Goal: Transaction & Acquisition: Purchase product/service

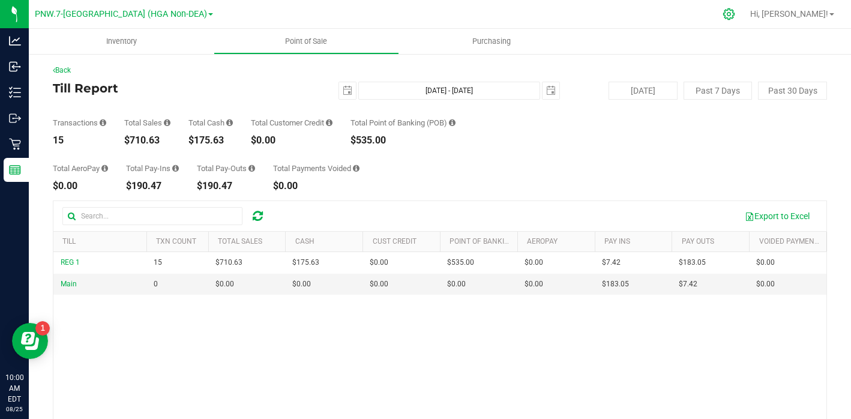
click at [735, 11] on icon at bounding box center [729, 14] width 13 height 13
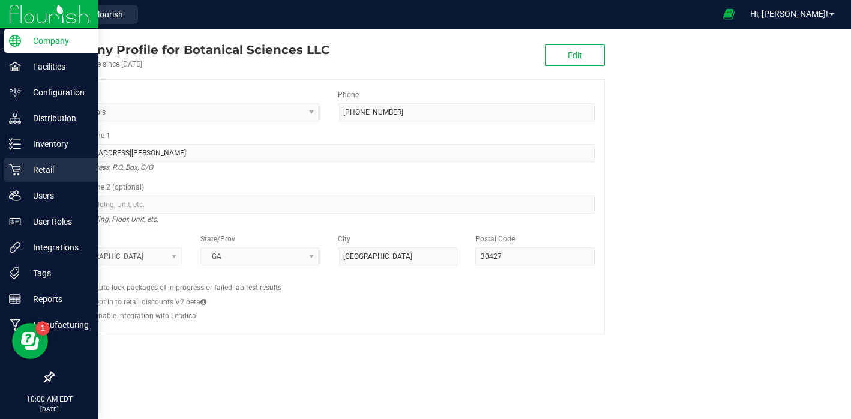
click at [34, 171] on p "Retail" at bounding box center [57, 170] width 72 height 14
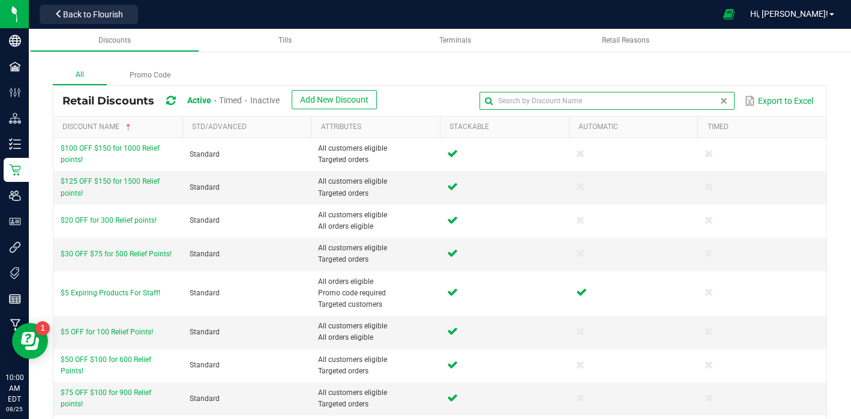
click at [704, 104] on input "text" at bounding box center [607, 101] width 255 height 18
type input "topical"
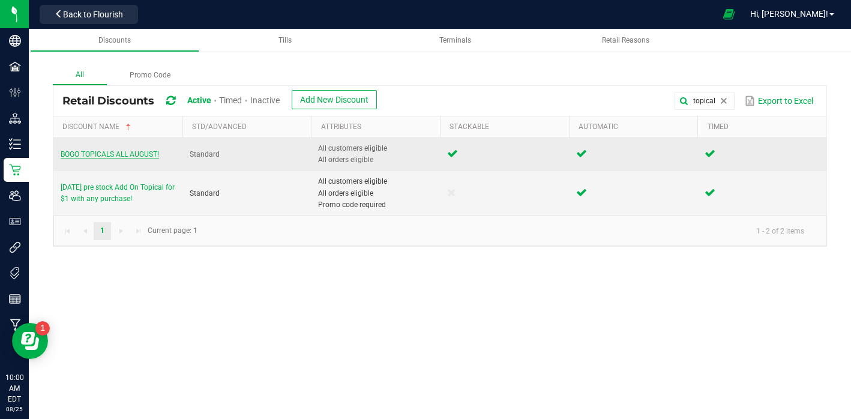
click at [79, 157] on span "BOGO TOPICALS ALL AUGUST!" at bounding box center [110, 154] width 98 height 8
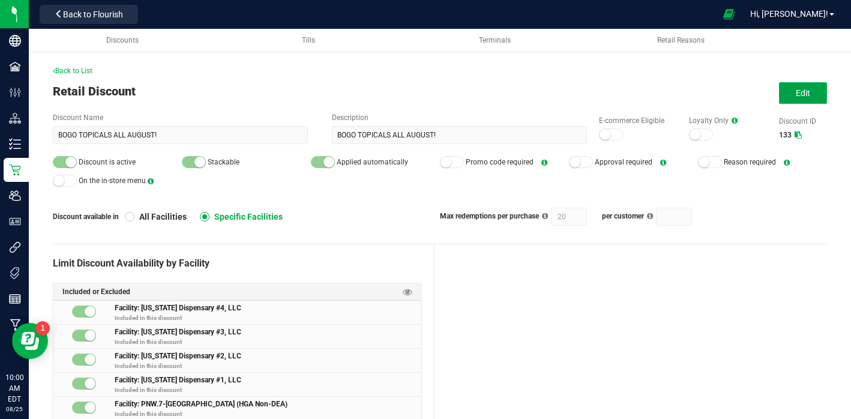
click at [795, 95] on button "Edit" at bounding box center [803, 93] width 48 height 22
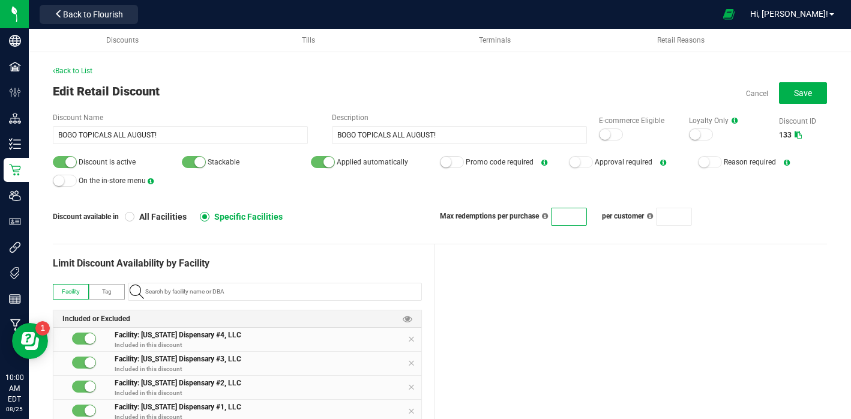
click at [540, 267] on div at bounding box center [631, 364] width 393 height 240
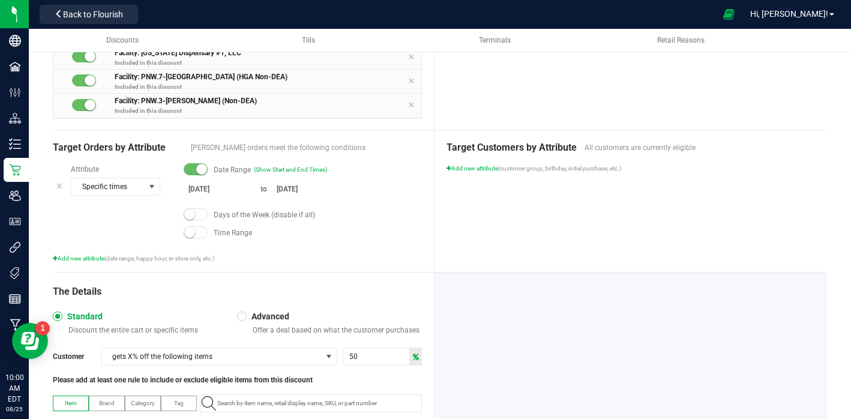
scroll to position [363, 0]
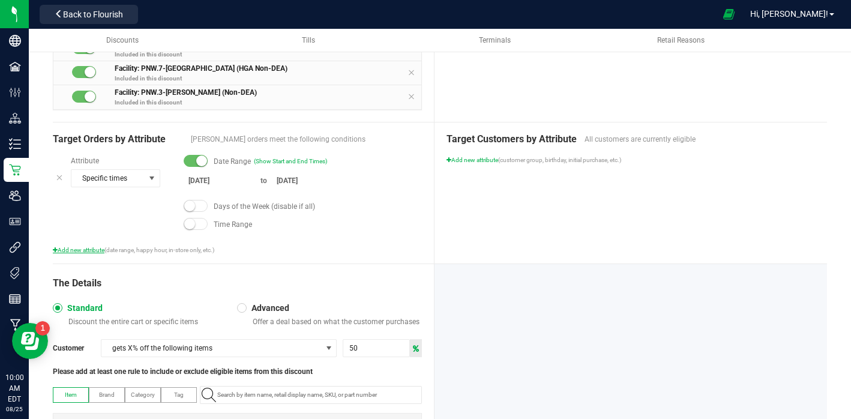
click at [80, 247] on span "Add new attribute" at bounding box center [79, 250] width 52 height 7
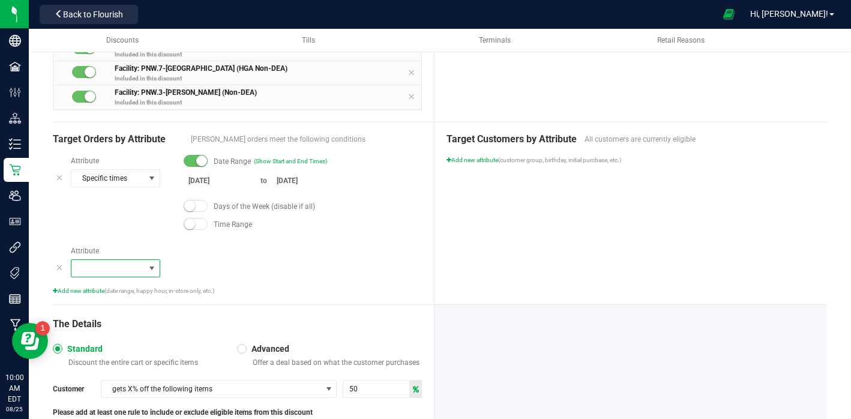
click at [118, 265] on span at bounding box center [107, 268] width 73 height 17
click at [133, 304] on li "Order minimum" at bounding box center [115, 306] width 88 height 18
click at [110, 264] on span "Order minimum" at bounding box center [107, 268] width 73 height 17
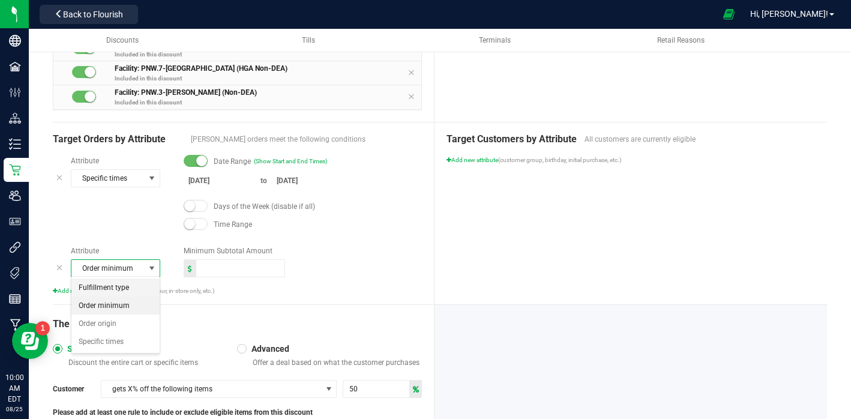
click at [125, 289] on span "Fulfillment type" at bounding box center [104, 288] width 50 height 12
click at [269, 261] on input at bounding box center [294, 268] width 221 height 17
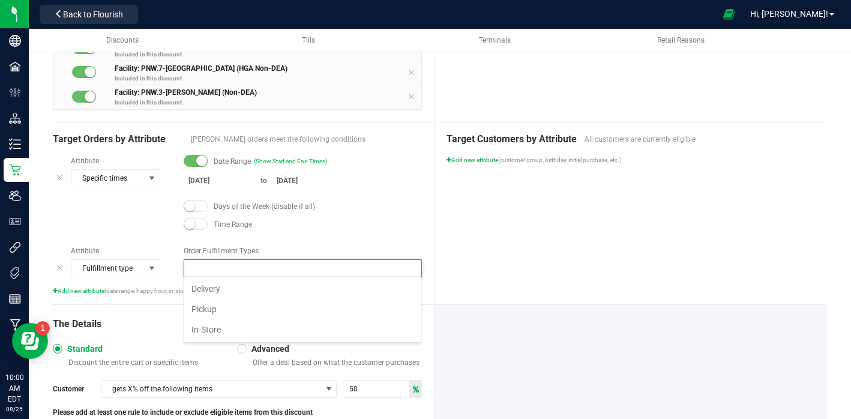
scroll to position [18, 238]
click at [56, 267] on icon at bounding box center [59, 268] width 7 height 10
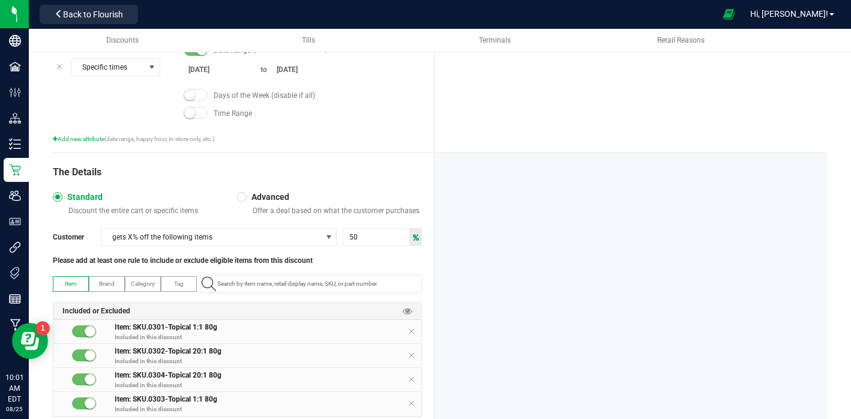
scroll to position [513, 0]
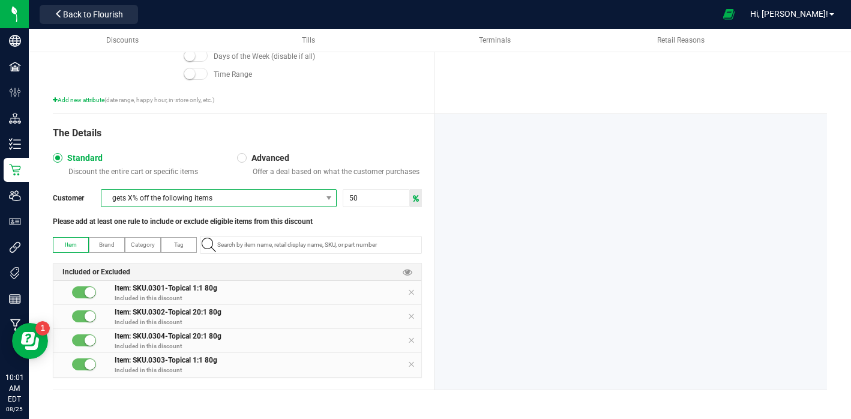
click at [315, 199] on span "gets X% off the following items" at bounding box center [211, 198] width 220 height 17
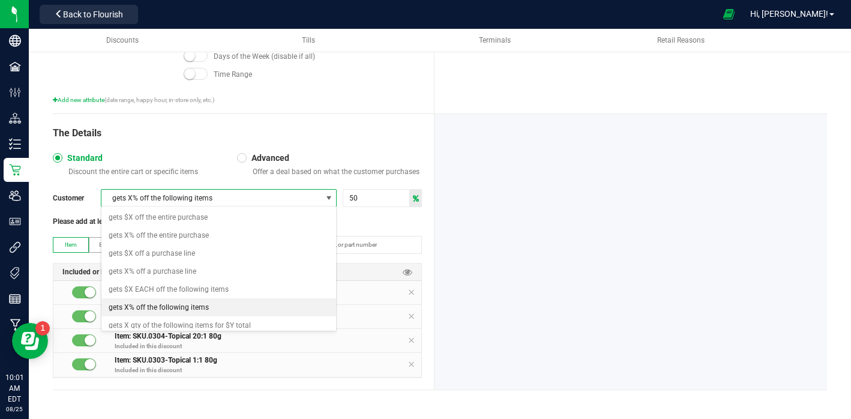
scroll to position [6, 0]
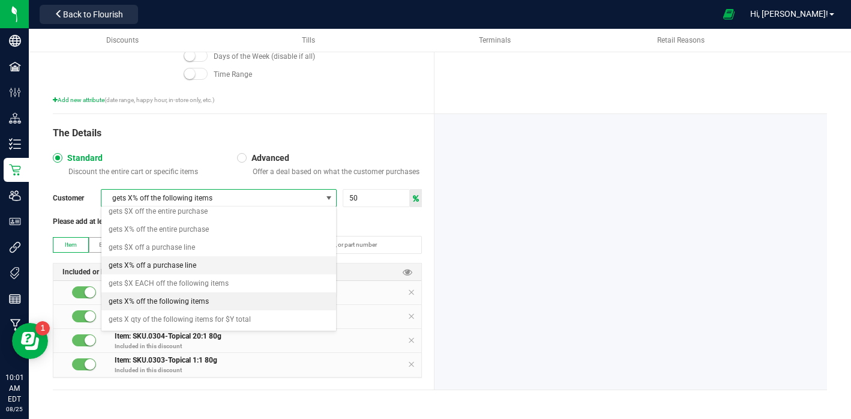
click at [236, 265] on li "gets X% off a purchase line" at bounding box center [218, 265] width 235 height 18
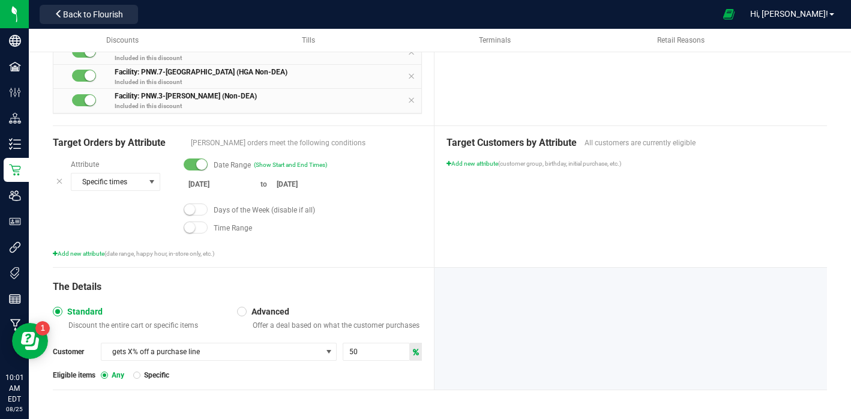
click at [171, 303] on div "The Details Standard Discount the entire cart or specific items Advanced Offer …" at bounding box center [244, 329] width 382 height 122
click at [137, 373] on div at bounding box center [137, 375] width 4 height 4
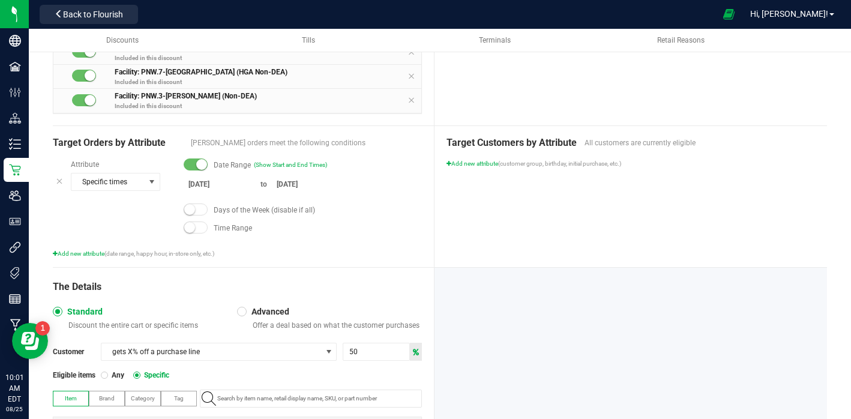
click at [198, 308] on div "Standard Discount the entire cart or specific items" at bounding box center [145, 318] width 184 height 24
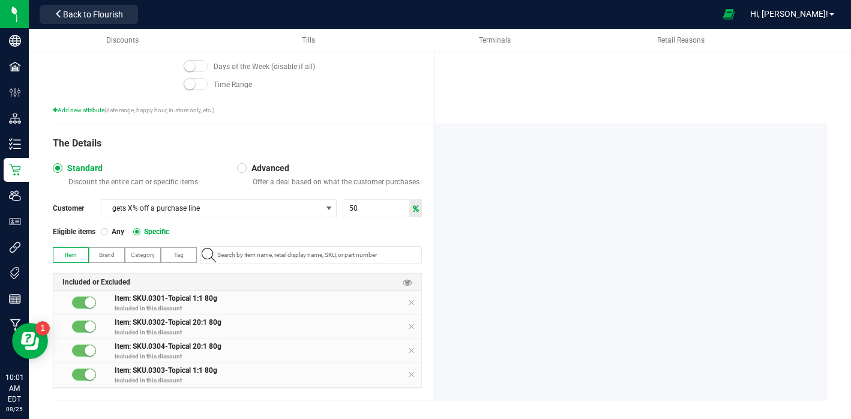
scroll to position [513, 0]
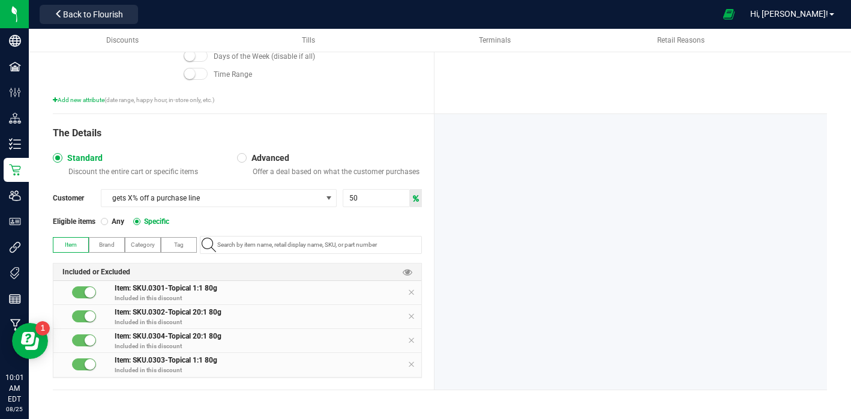
click at [286, 222] on div "Eligible items Any Specific" at bounding box center [237, 221] width 369 height 11
click at [173, 191] on span "gets X% off a purchase line" at bounding box center [211, 198] width 220 height 17
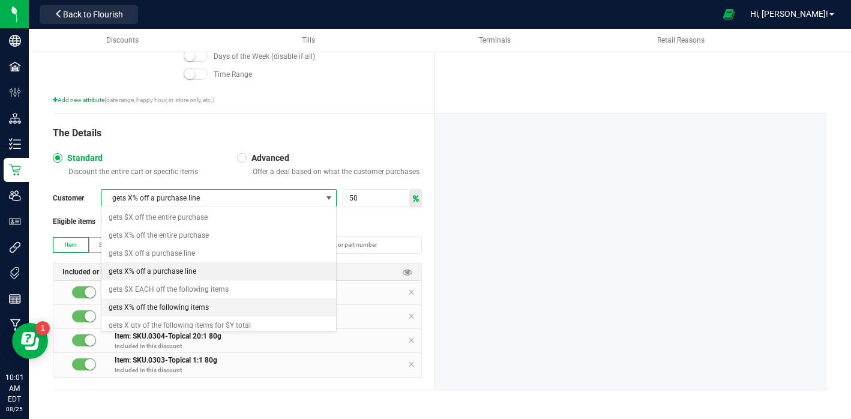
scroll to position [6, 0]
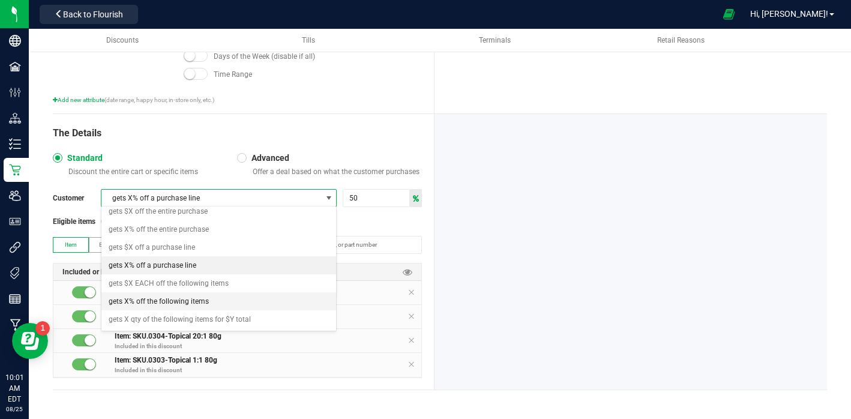
click at [163, 303] on span "gets X% off the following items" at bounding box center [159, 301] width 100 height 12
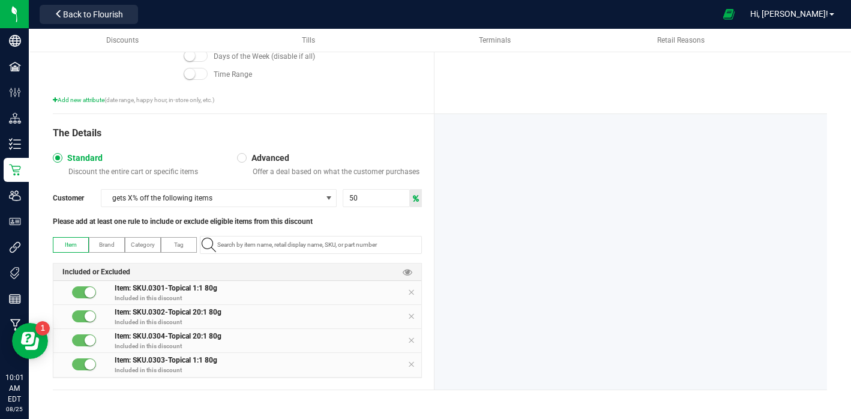
click at [176, 217] on span "Please add at least one rule to include or exclude eligible items from this dis…" at bounding box center [183, 221] width 260 height 11
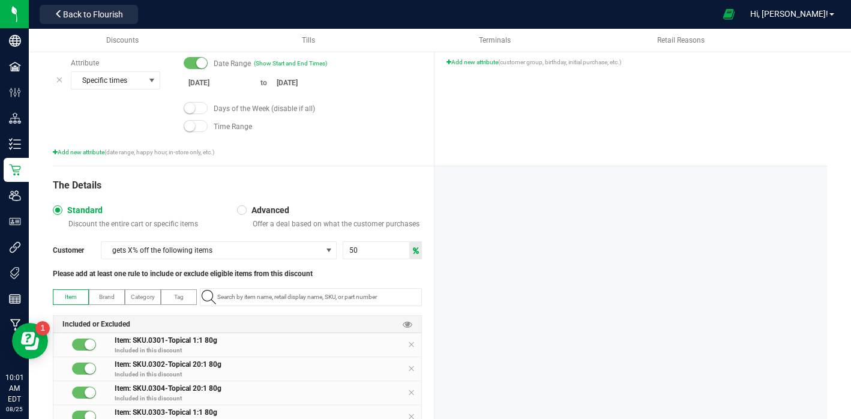
scroll to position [459, 0]
click at [70, 146] on div "Attribute Specific times Date Range (Show Start and End Times) 8/1/2025 to 8/30…" at bounding box center [237, 108] width 369 height 99
click at [70, 150] on span "Add new attribute" at bounding box center [79, 153] width 52 height 7
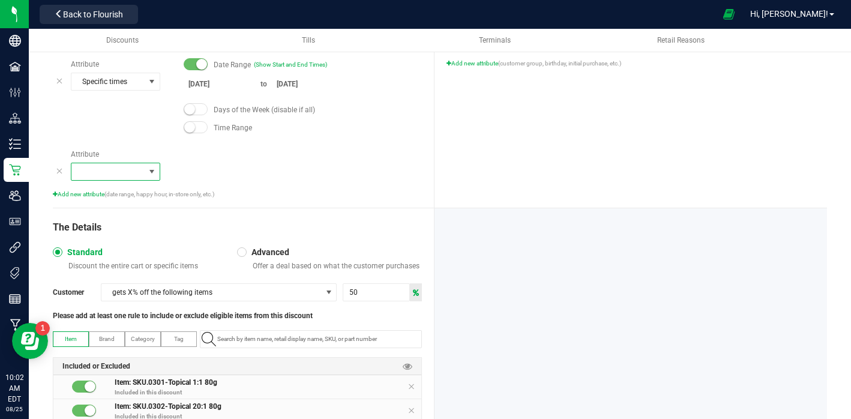
click at [107, 168] on span at bounding box center [107, 171] width 73 height 17
click at [113, 212] on span "Order minimum" at bounding box center [104, 209] width 51 height 12
click at [248, 167] on input at bounding box center [240, 171] width 88 height 17
type input "61.00"
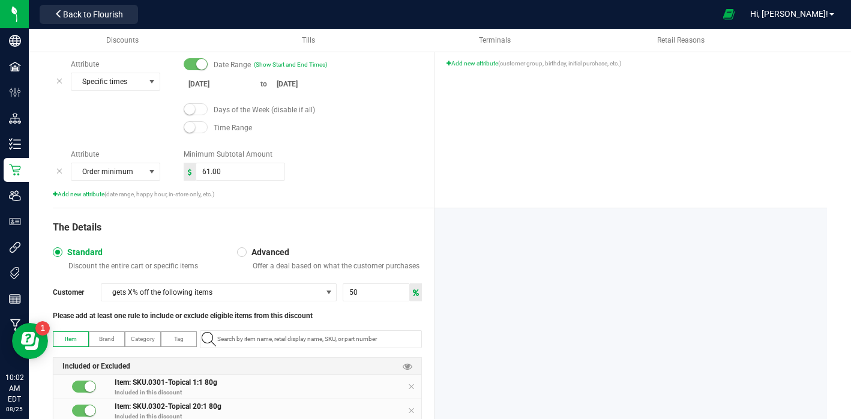
click at [346, 170] on div "61.00" at bounding box center [303, 172] width 238 height 18
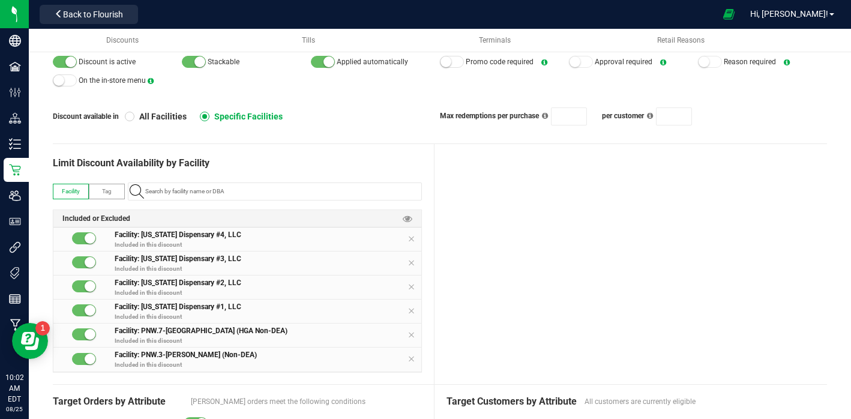
scroll to position [0, 0]
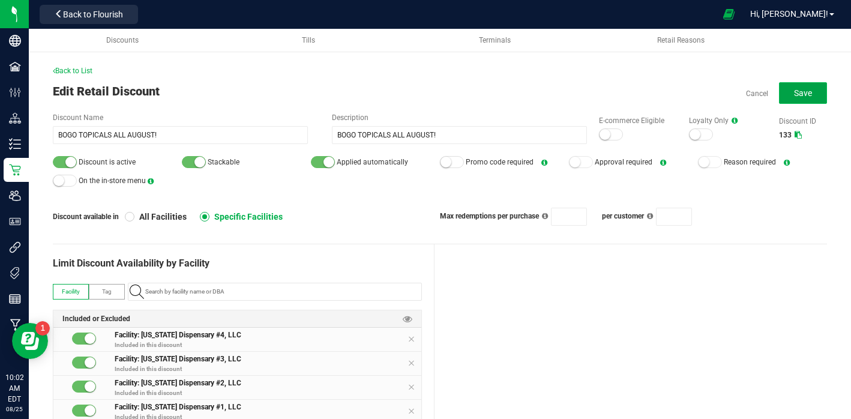
click at [809, 98] on button "Save" at bounding box center [803, 93] width 48 height 22
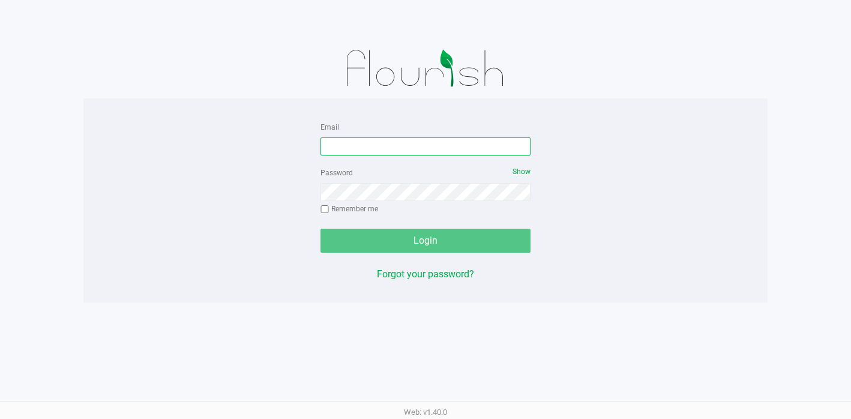
click at [408, 146] on input "Email" at bounding box center [426, 146] width 210 height 18
type input "tpurser@botanicalsciences.com"
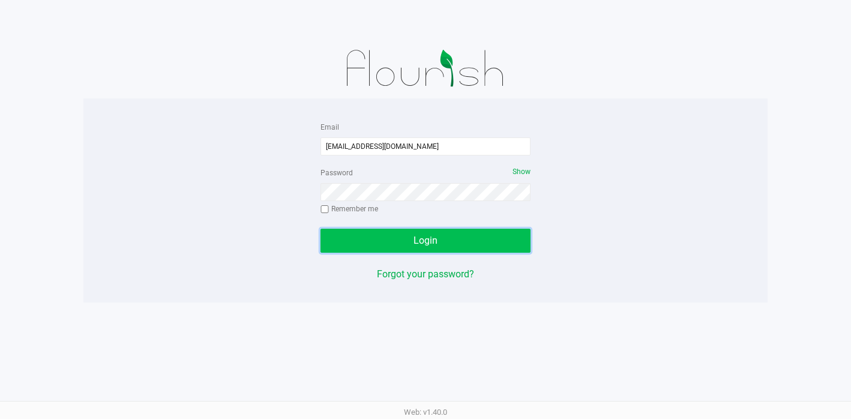
click at [416, 237] on span "Login" at bounding box center [426, 240] width 24 height 11
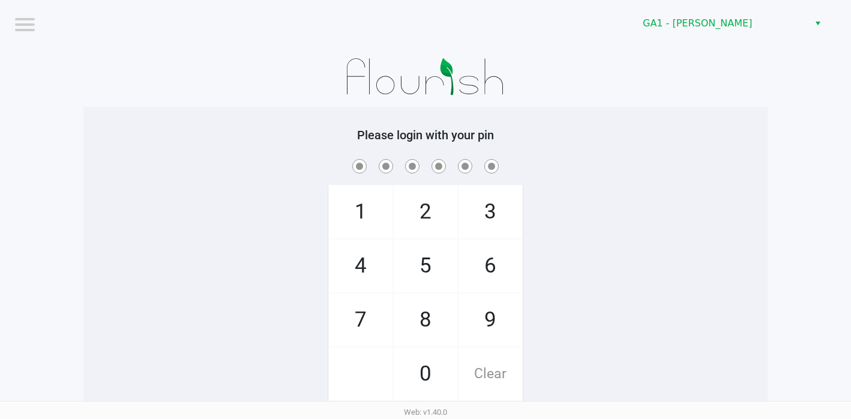
click at [417, 276] on span "5" at bounding box center [426, 266] width 64 height 53
checkbox input "true"
click at [417, 276] on span "5" at bounding box center [426, 266] width 64 height 53
checkbox input "true"
click at [482, 330] on span "9" at bounding box center [491, 320] width 64 height 53
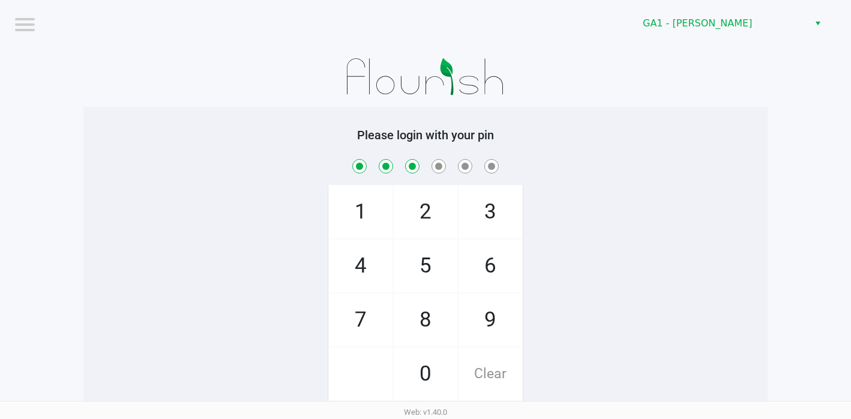
checkbox input "true"
click at [484, 262] on span "6" at bounding box center [491, 266] width 64 height 53
checkbox input "true"
click at [443, 214] on span "2" at bounding box center [426, 211] width 64 height 53
checkbox input "true"
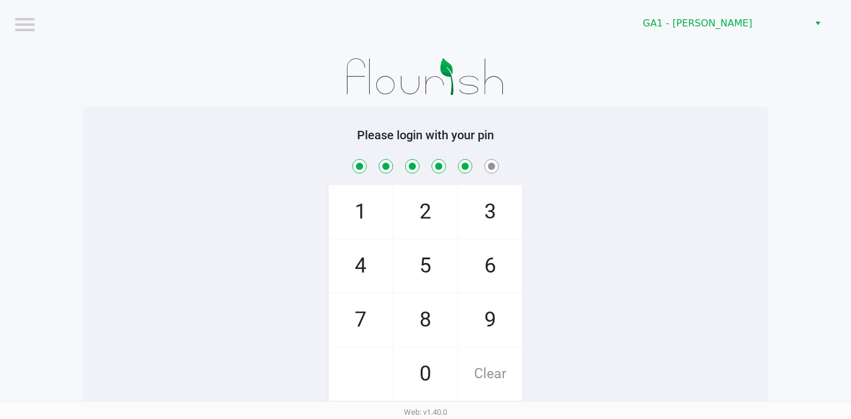
click at [437, 279] on span "5" at bounding box center [426, 266] width 64 height 53
checkbox input "true"
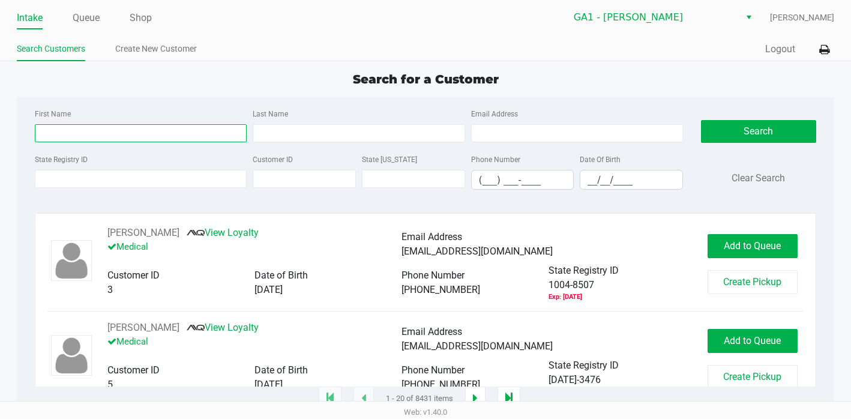
click at [133, 139] on input "First Name" at bounding box center [141, 133] width 212 height 18
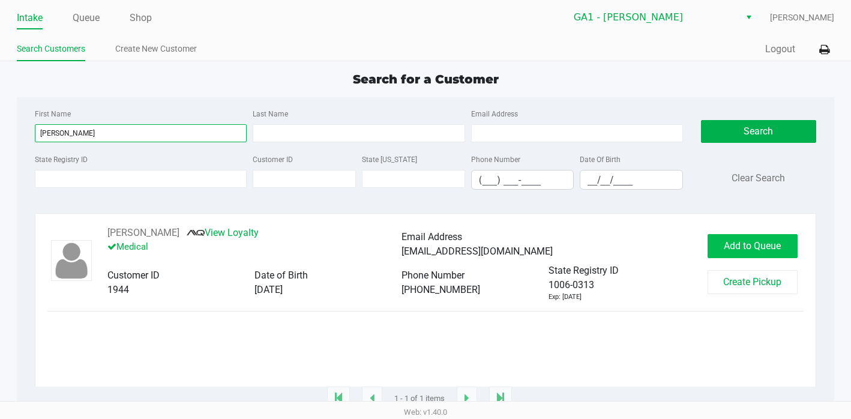
type input "terrisa"
click at [744, 247] on span "Add to Queue" at bounding box center [752, 245] width 57 height 11
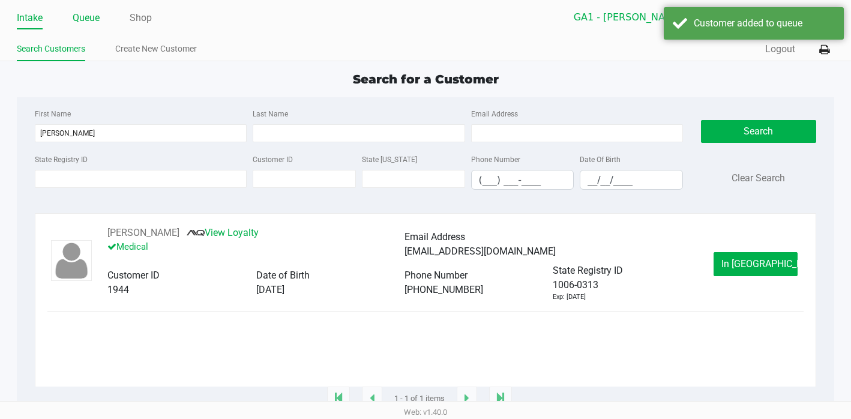
click at [82, 19] on link "Queue" at bounding box center [86, 18] width 27 height 17
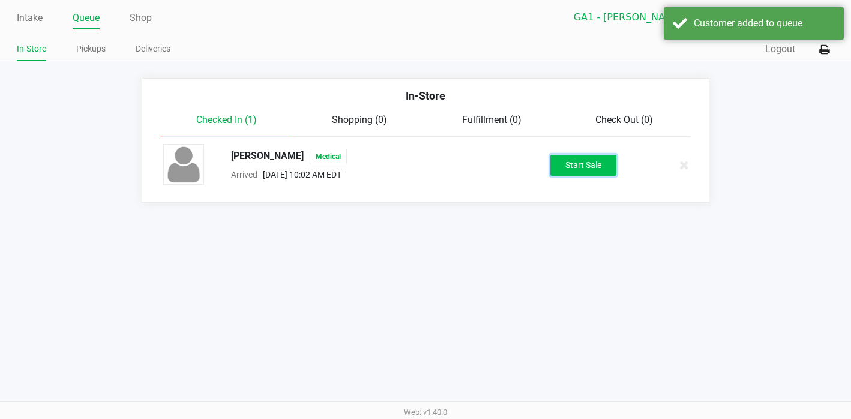
click at [607, 161] on button "Start Sale" at bounding box center [583, 165] width 66 height 21
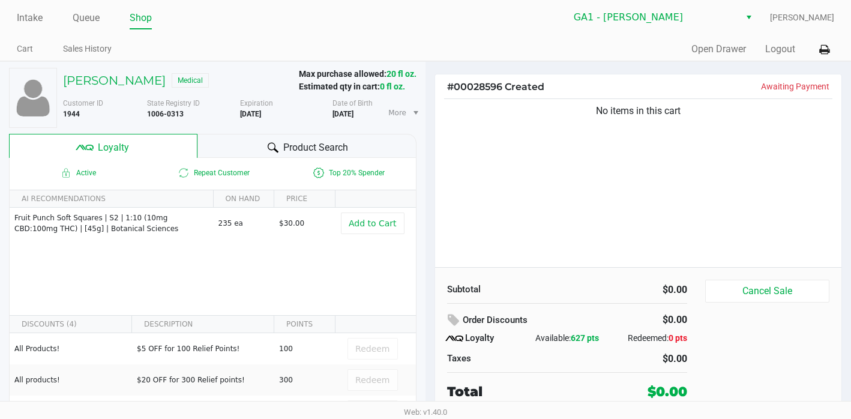
scroll to position [2, 0]
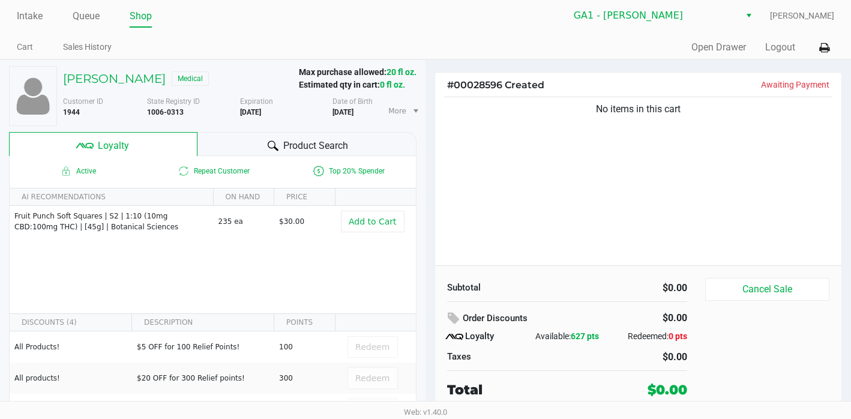
click at [327, 143] on span "Product Search" at bounding box center [315, 146] width 65 height 14
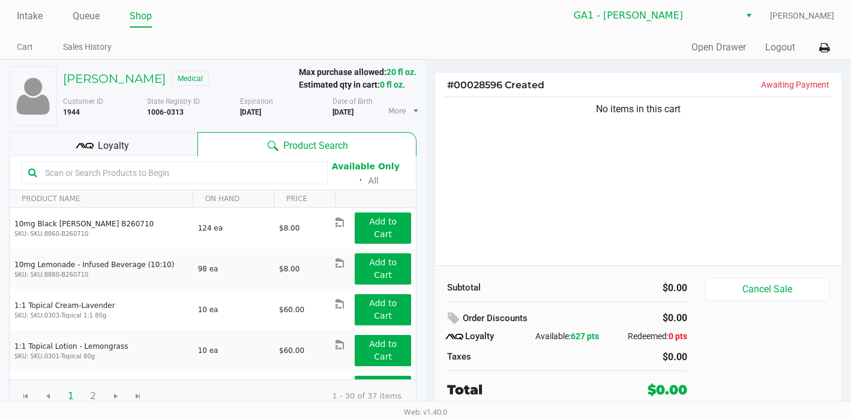
click at [262, 173] on input "text" at bounding box center [180, 173] width 281 height 18
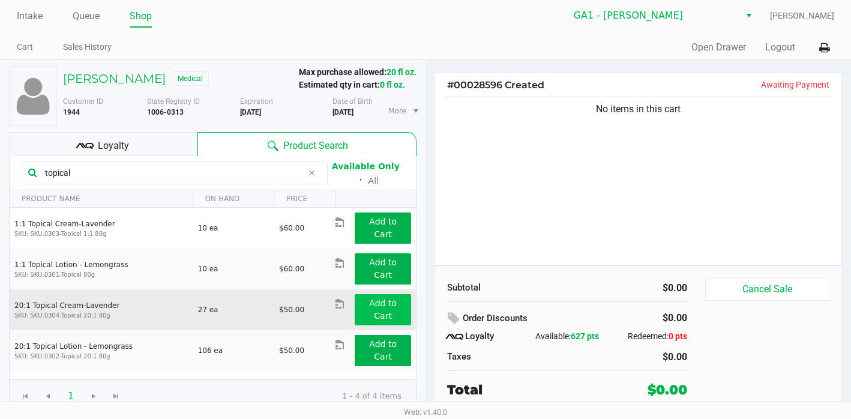
type input "topical"
click at [371, 298] on app-button-loader "Add to Cart" at bounding box center [383, 309] width 28 height 22
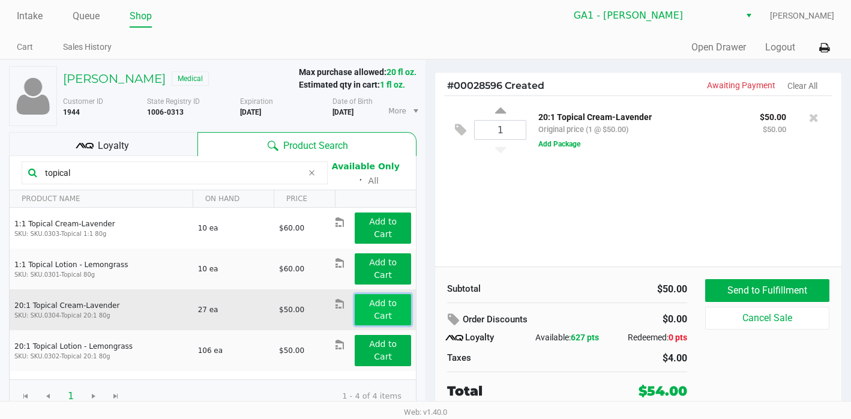
click at [371, 298] on app-button-loader "Add to Cart" at bounding box center [383, 309] width 28 height 22
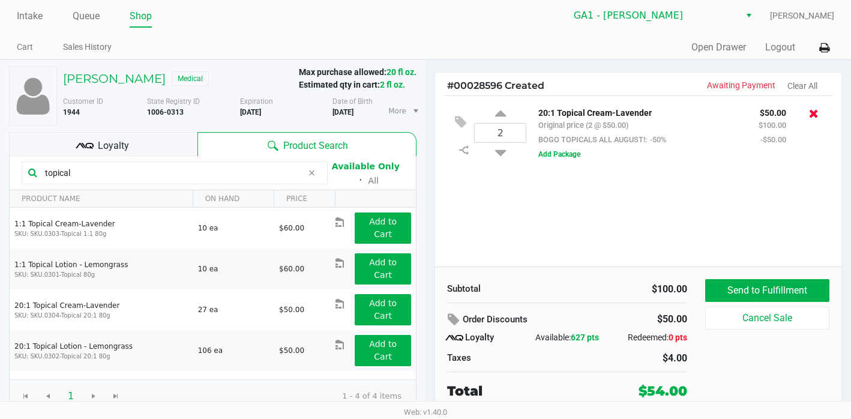
click at [816, 115] on icon at bounding box center [814, 113] width 10 height 12
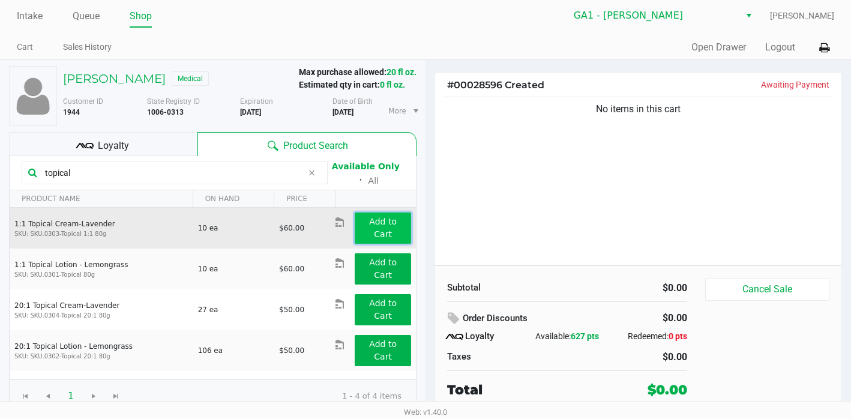
click at [367, 228] on button "Add to Cart" at bounding box center [383, 227] width 56 height 31
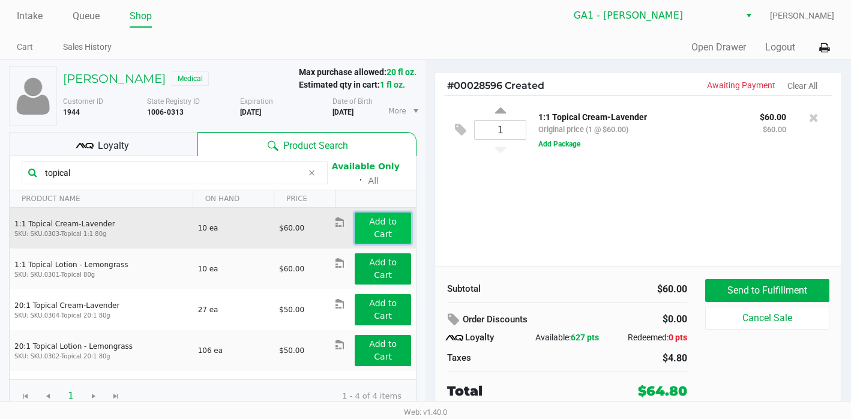
click at [375, 228] on button "Add to Cart" at bounding box center [383, 227] width 56 height 31
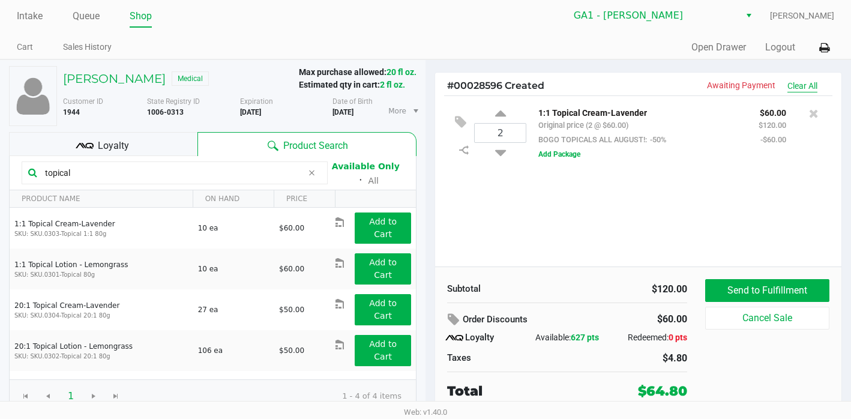
click at [812, 86] on button "Clear All" at bounding box center [803, 86] width 30 height 13
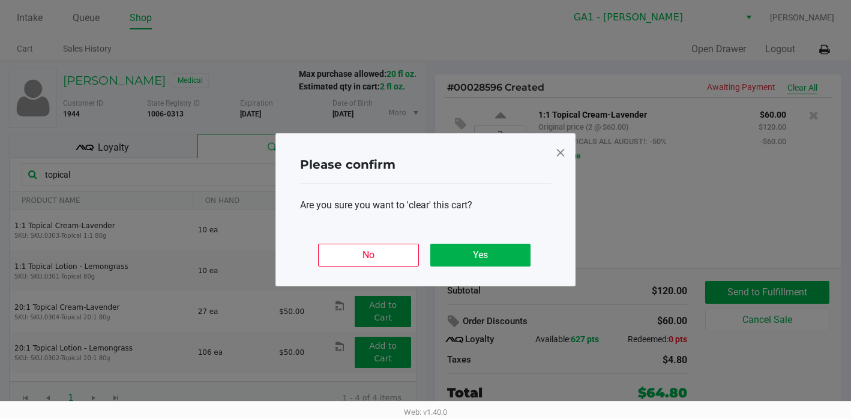
scroll to position [0, 0]
click at [477, 251] on button "Yes" at bounding box center [480, 255] width 100 height 23
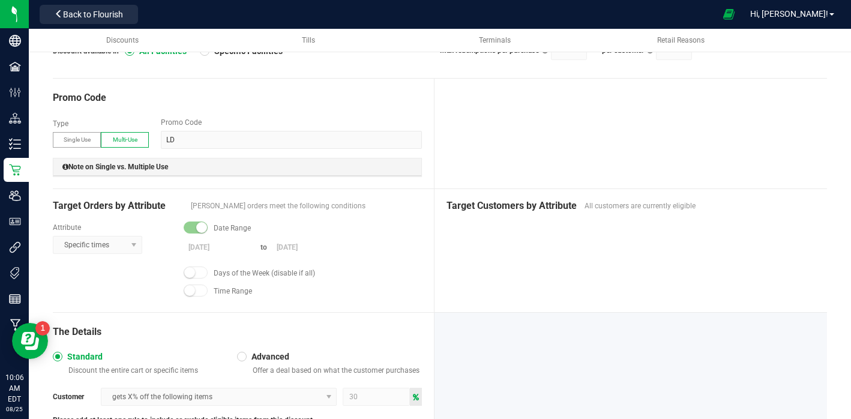
scroll to position [164, 0]
